Goal: Navigation & Orientation: Find specific page/section

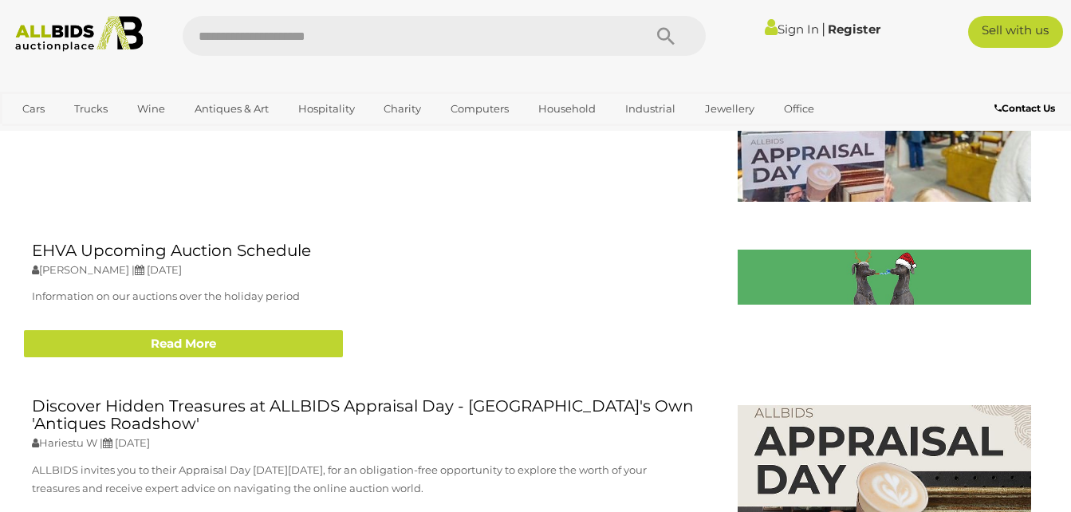
scroll to position [2084, 0]
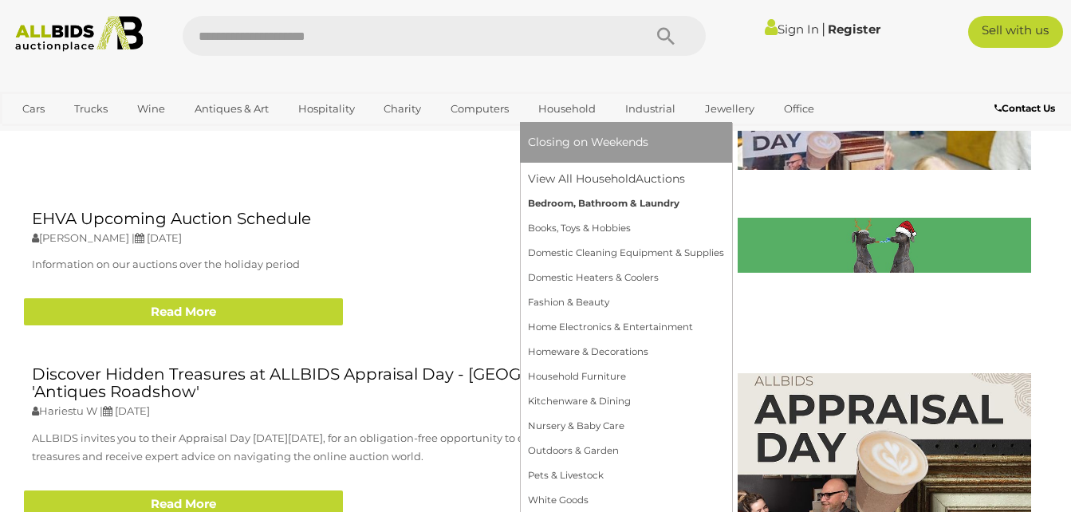
click at [584, 196] on link "Bedroom, Bathroom & Laundry" at bounding box center [626, 203] width 196 height 25
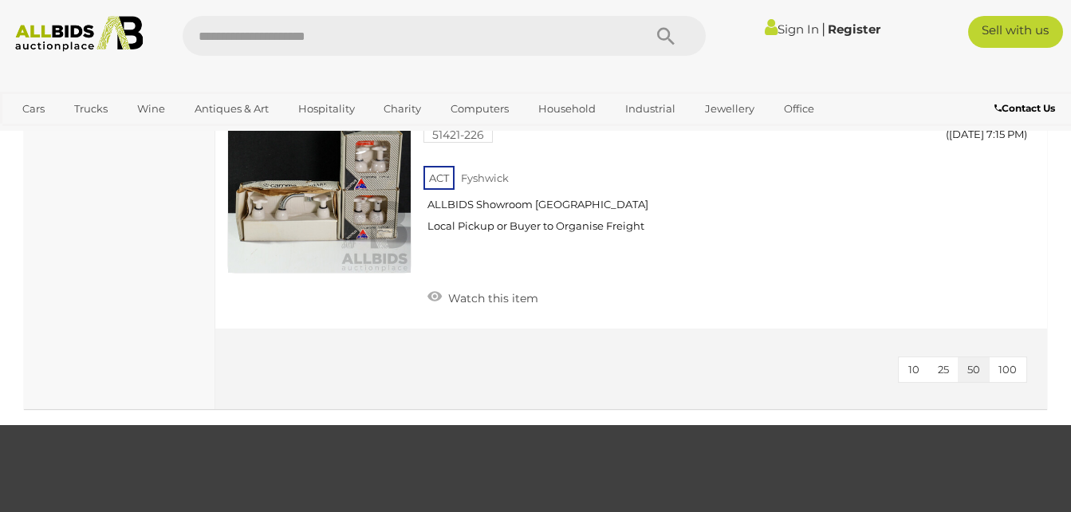
scroll to position [1744, 0]
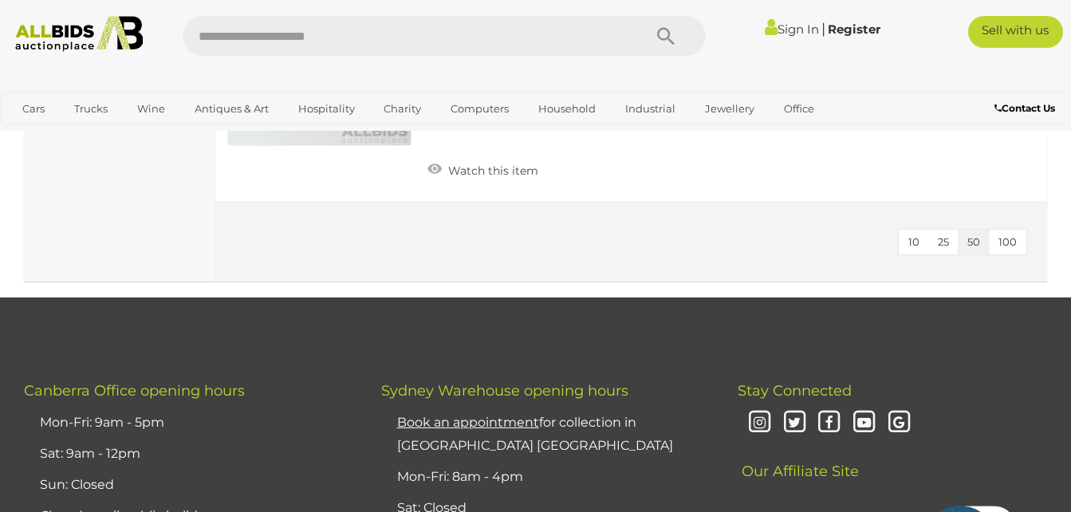
click at [911, 238] on span "10" at bounding box center [913, 241] width 11 height 13
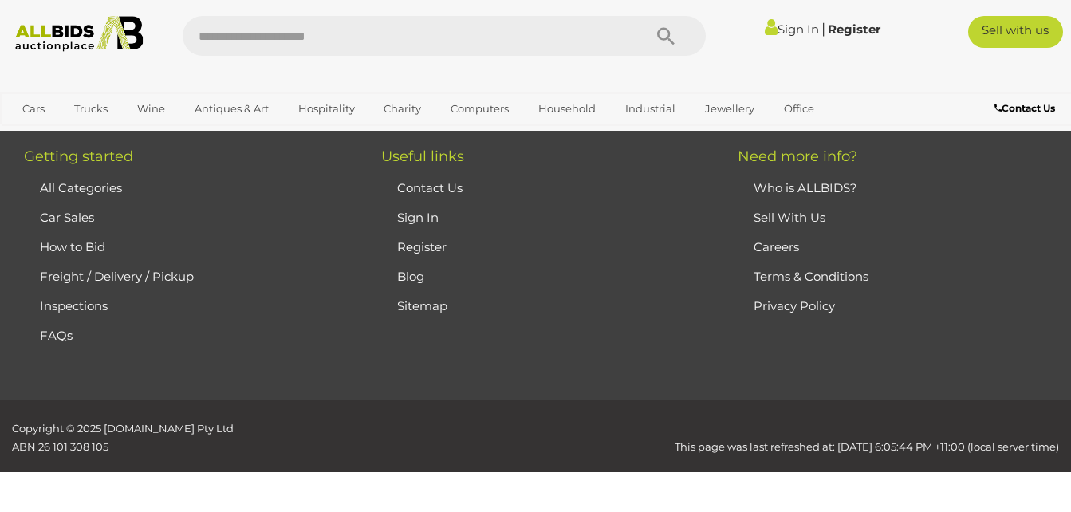
scroll to position [250, 0]
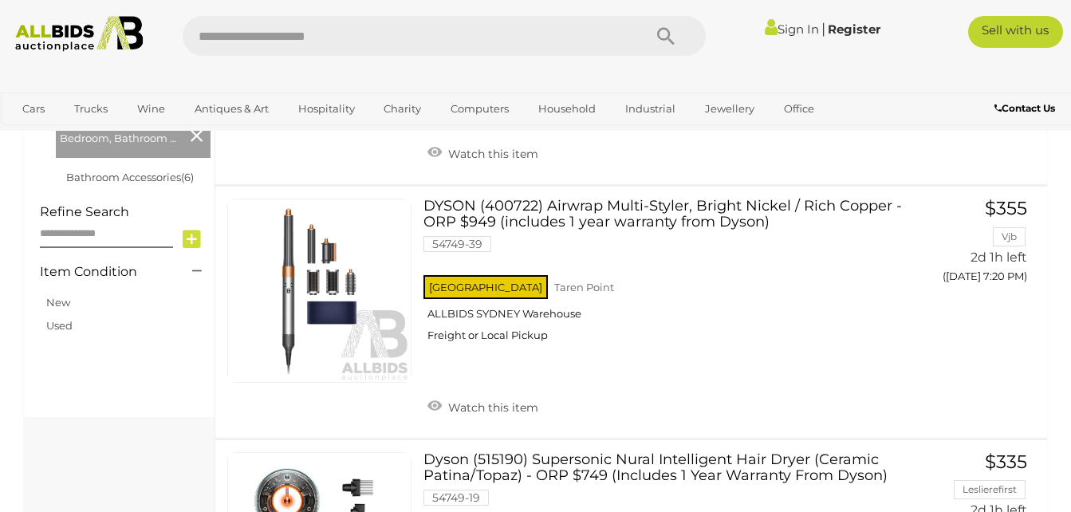
scroll to position [568, 0]
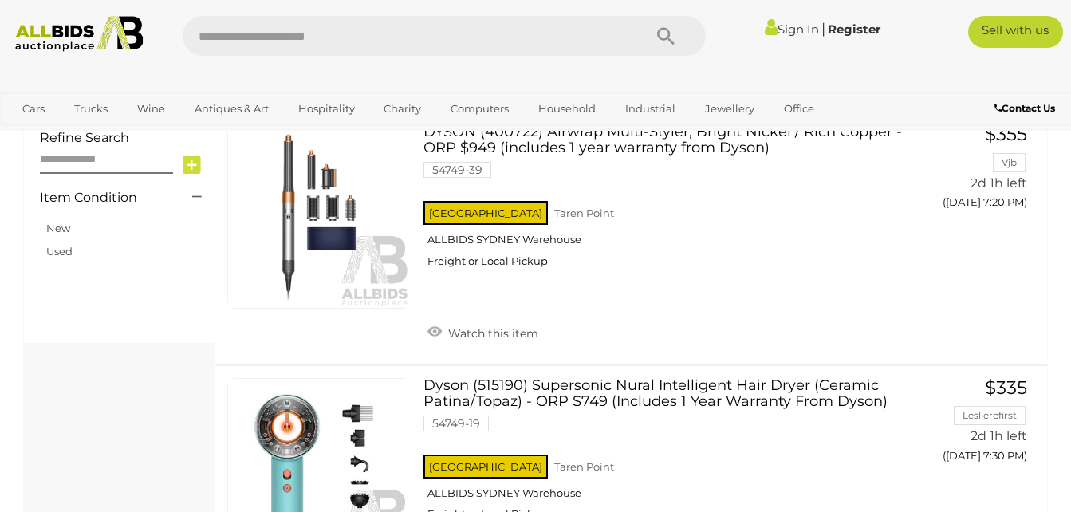
scroll to position [250, 0]
